Goal: Task Accomplishment & Management: Manage account settings

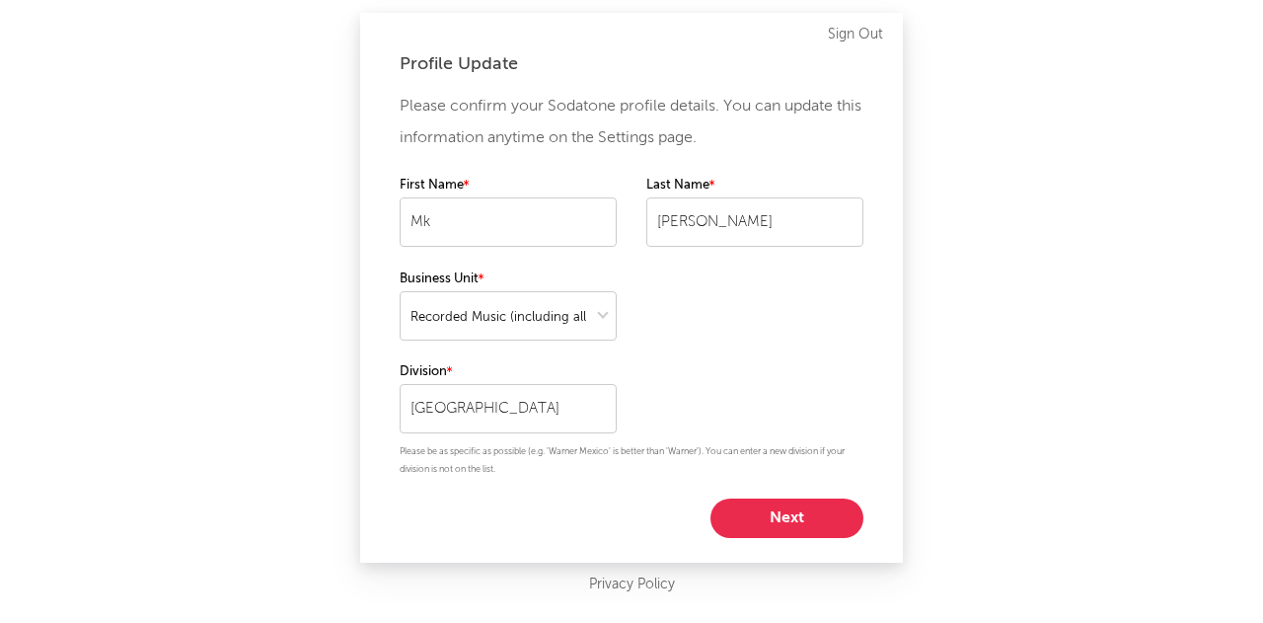
select select "recorded_music"
click at [814, 510] on button "Next" at bounding box center [787, 517] width 153 height 39
select select "manager"
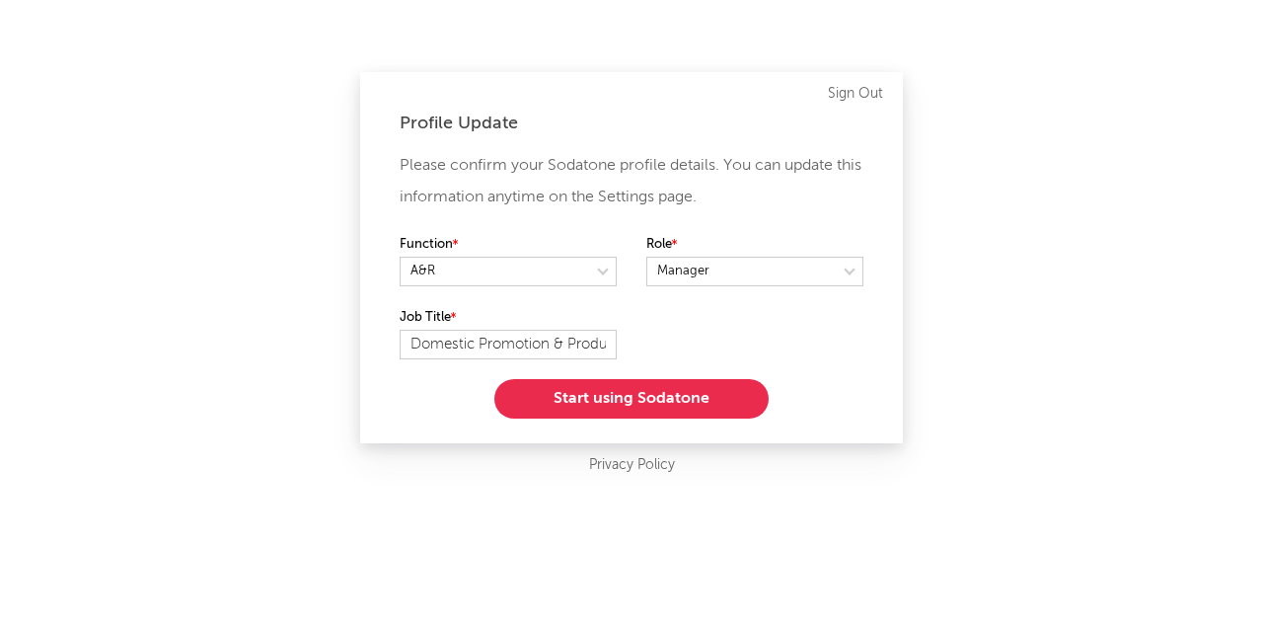
click at [734, 397] on button "Start using Sodatone" at bounding box center [632, 398] width 274 height 39
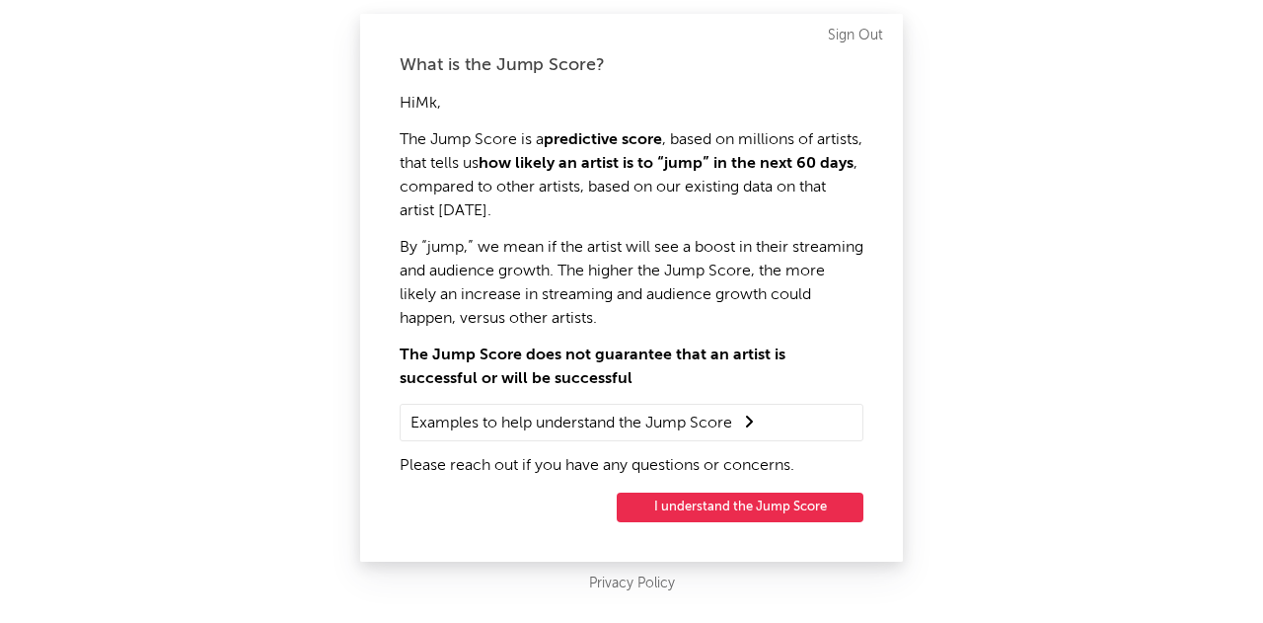
click at [738, 514] on button "I understand the Jump Score" at bounding box center [740, 508] width 247 height 30
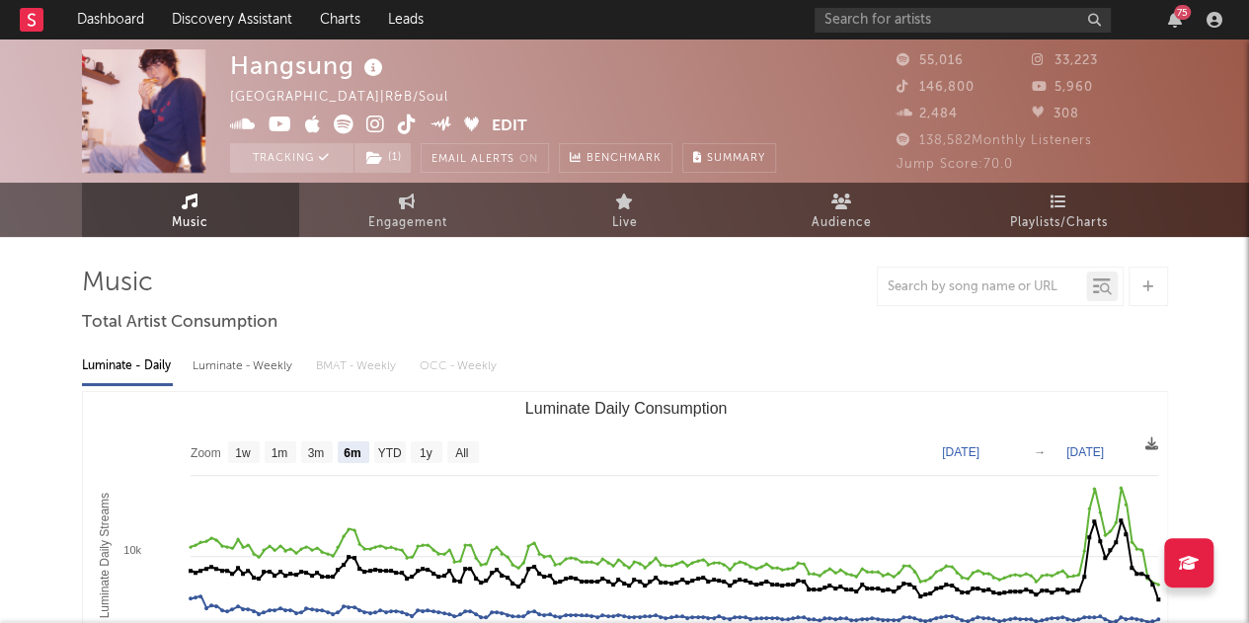
click at [1171, 25] on icon "button" at bounding box center [1175, 20] width 14 height 16
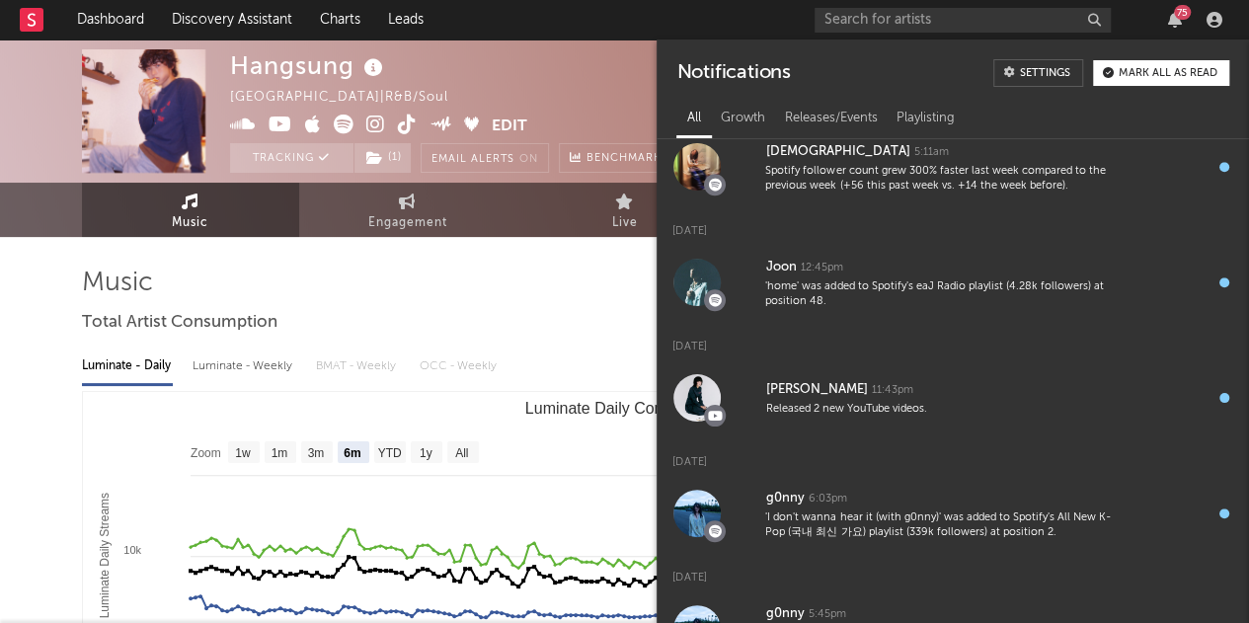
scroll to position [894, 0]
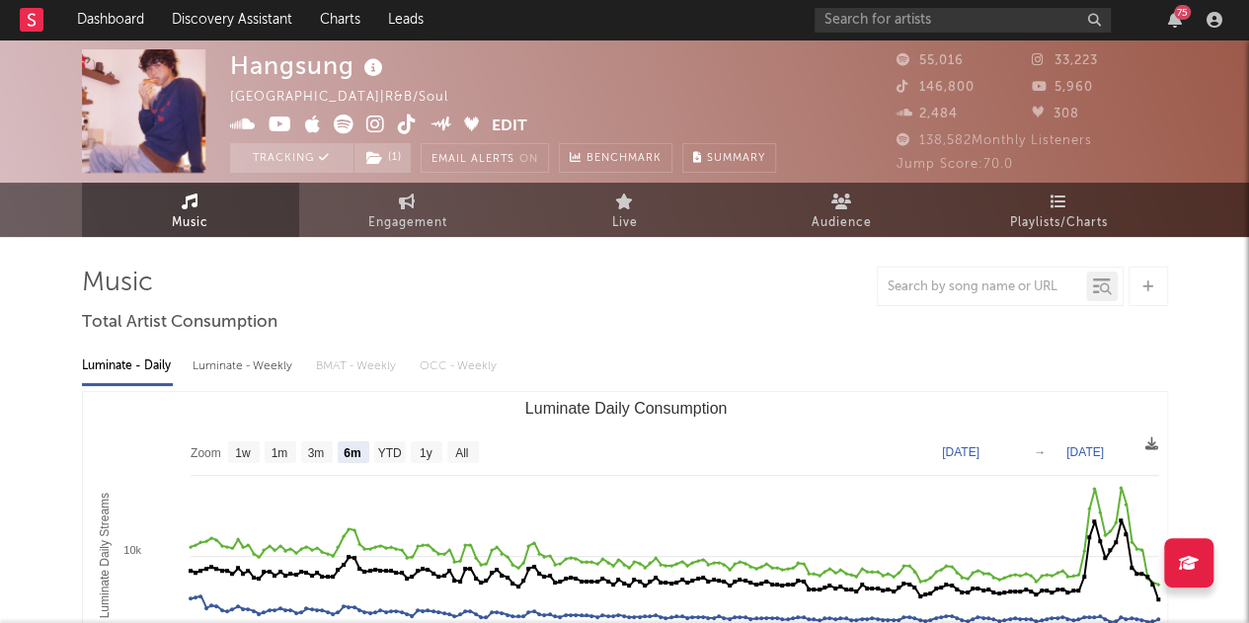
click at [499, 293] on div at bounding box center [625, 286] width 1086 height 39
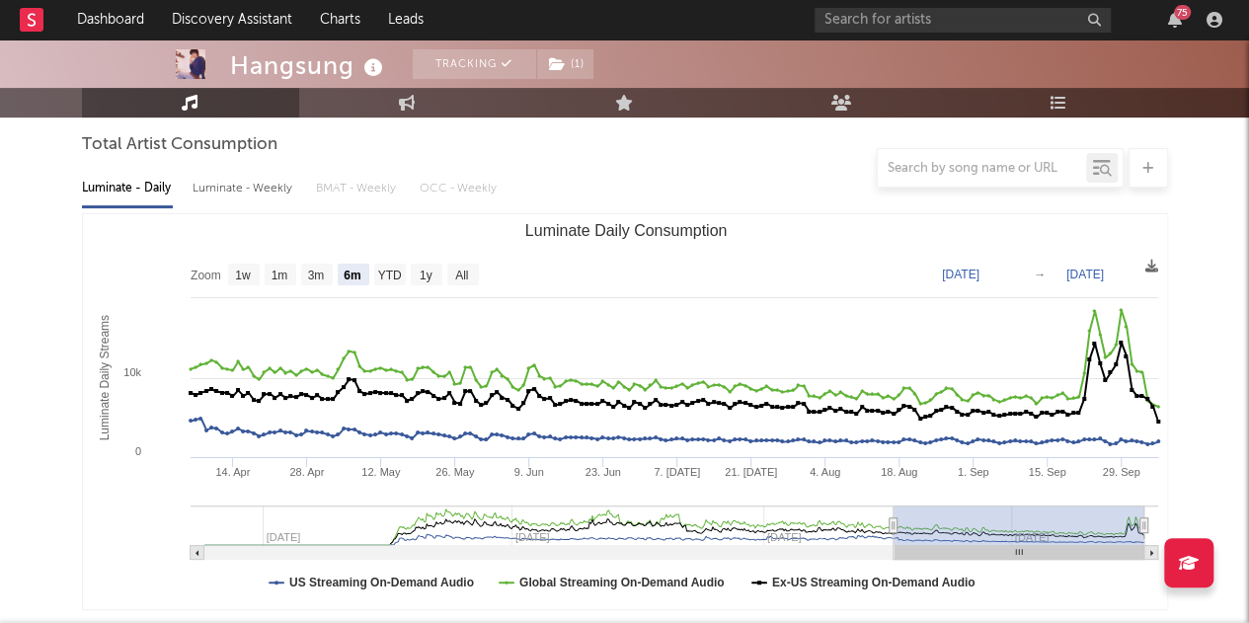
scroll to position [176, 0]
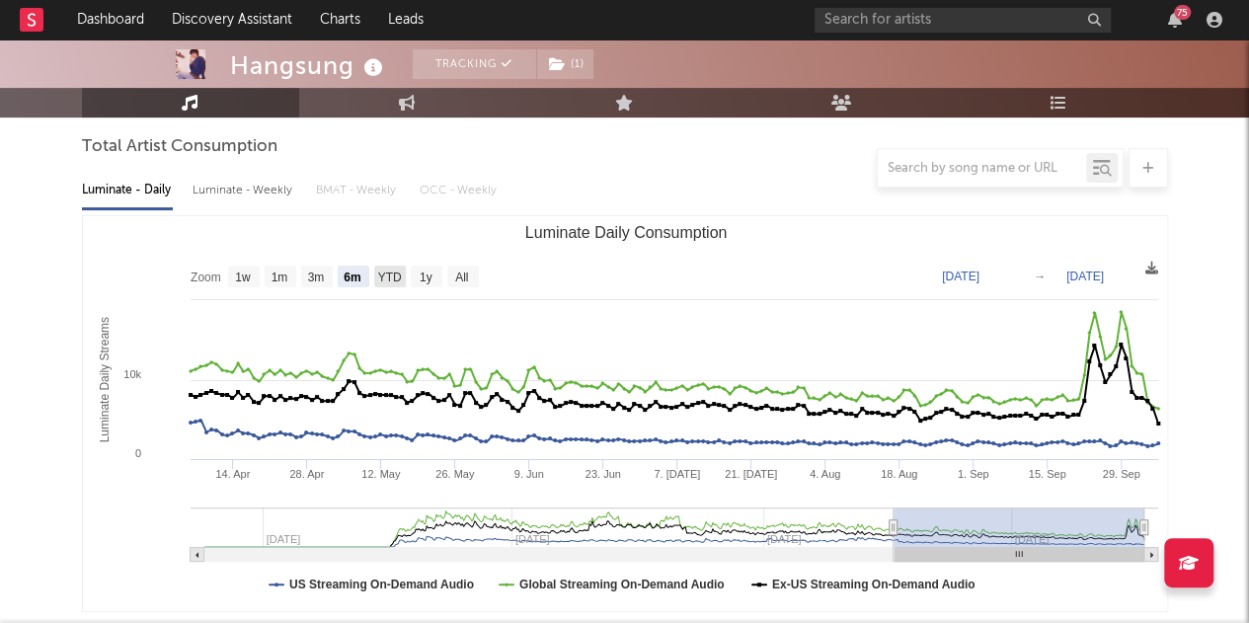
click at [391, 275] on text "YTD" at bounding box center [389, 277] width 24 height 14
select select "YTD"
type input "[DATE]"
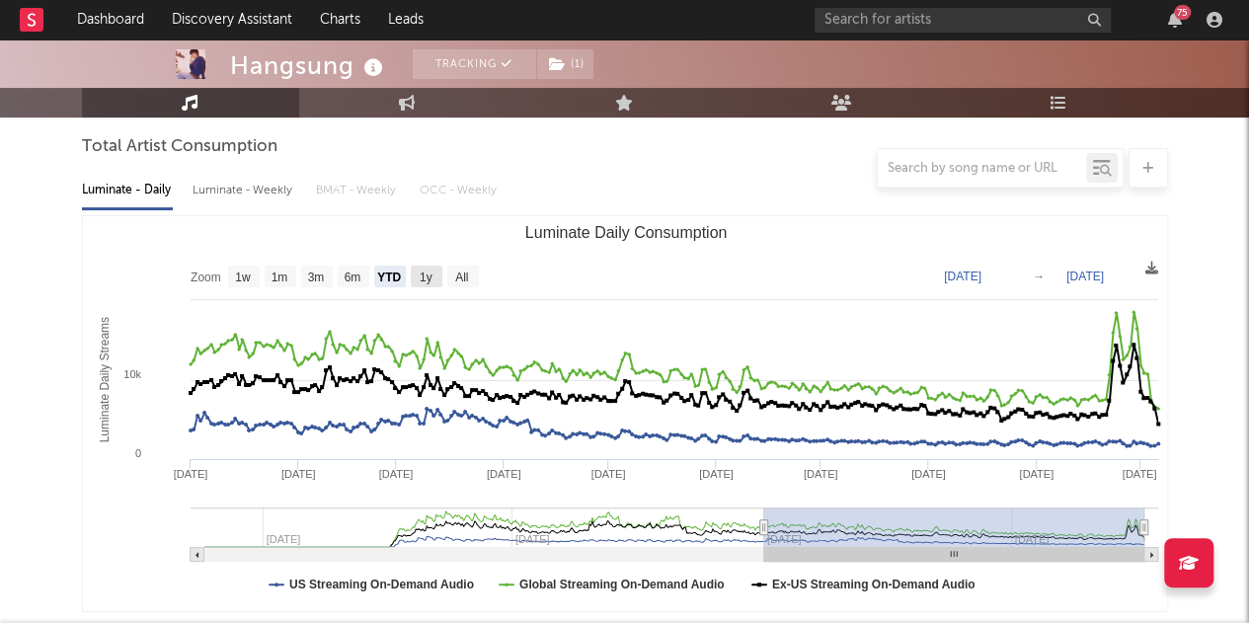
click at [415, 279] on rect "Luminate Daily Consumption" at bounding box center [427, 277] width 32 height 22
select select "1y"
type input "[DATE]"
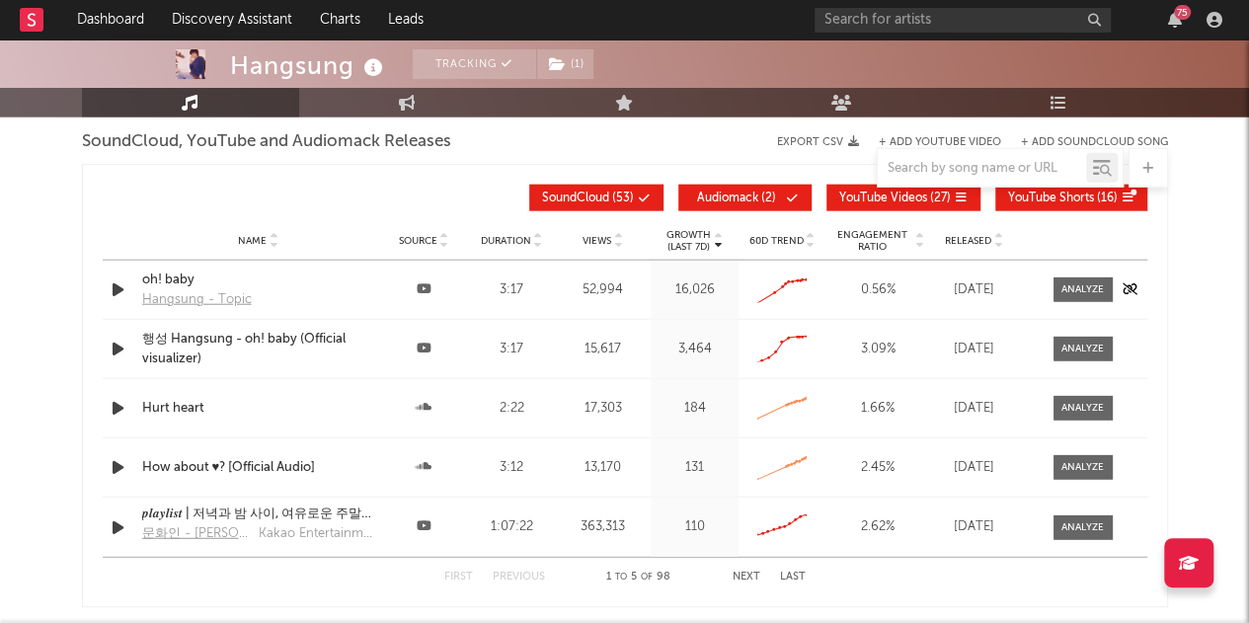
scroll to position [2265, 0]
